Goal: Transaction & Acquisition: Purchase product/service

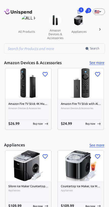
scroll to position [0, 13]
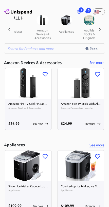
click at [89, 11] on span "3" at bounding box center [88, 10] width 5 height 5
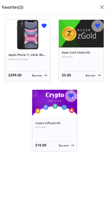
click at [10, 8] on p "Favorites( 3 )" at bounding box center [12, 7] width 21 height 6
click at [101, 6] on icon "button" at bounding box center [102, 7] width 6 height 6
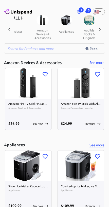
click at [79, 9] on span "1" at bounding box center [81, 9] width 5 height 5
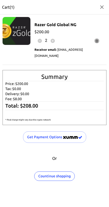
click at [20, 91] on p "Delivery: $ 0.00" at bounding box center [54, 93] width 98 height 5
click at [50, 65] on div "Summary Price: $ 200.00 Tax: $ 0.00 Delivery: $ 0.00 Fee: $ 8.00 Total: $ 208.0…" at bounding box center [51, 95] width 109 height 60
click at [30, 41] on img at bounding box center [17, 31] width 28 height 28
click at [26, 96] on p "Fee: $ 8.00" at bounding box center [54, 98] width 98 height 5
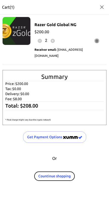
click at [56, 174] on button "Countinue shopping" at bounding box center [54, 175] width 41 height 9
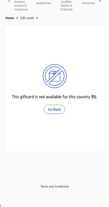
scroll to position [31, 0]
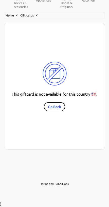
click at [54, 105] on button "Go Back" at bounding box center [54, 106] width 21 height 9
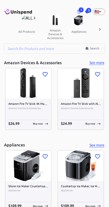
click at [91, 15] on span "audible books & originals" at bounding box center [102, 28] width 23 height 26
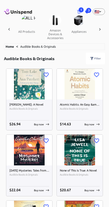
scroll to position [0, 12]
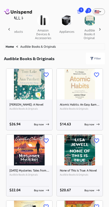
click at [87, 12] on span "3" at bounding box center [88, 10] width 5 height 5
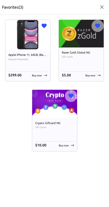
click at [88, 81] on div "Razer Gold Global NG Gift Cards $ 5.00 Buy now" at bounding box center [81, 64] width 45 height 34
click at [89, 82] on div "Apple iPhone 11, 64GB, Black - Unlocked (Renewed) Amazon Renewed $ 299.00 Buy n…" at bounding box center [54, 85] width 109 height 142
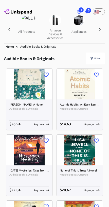
scroll to position [0, 12]
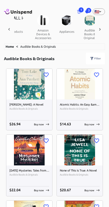
click at [90, 12] on span "3" at bounding box center [88, 10] width 5 height 5
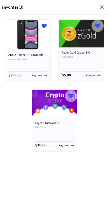
click at [75, 145] on div "Crypto Giftcard NG Gift Cards $ 10.00 Buy now" at bounding box center [54, 134] width 45 height 33
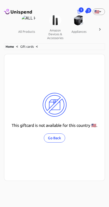
click at [89, 10] on span "3" at bounding box center [88, 10] width 5 height 5
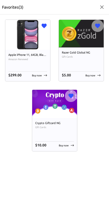
click at [49, 110] on img at bounding box center [54, 104] width 45 height 28
click at [49, 147] on div "$ 10.00 Buy now" at bounding box center [54, 146] width 39 height 6
click at [68, 145] on p "Buy now" at bounding box center [64, 146] width 10 height 4
click at [64, 145] on p "Buy now" at bounding box center [64, 146] width 10 height 4
click at [66, 144] on p "Buy now" at bounding box center [64, 146] width 10 height 4
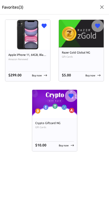
click at [67, 144] on p "Buy now" at bounding box center [64, 146] width 10 height 4
click at [68, 143] on div "$ 10.00 Buy now" at bounding box center [54, 144] width 39 height 7
click at [65, 141] on div "Crypto Giftcard NG Gift Cards $ 10.00 Buy now" at bounding box center [54, 134] width 45 height 33
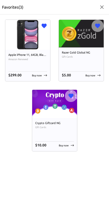
click at [49, 143] on div "$ 10.00 Buy now" at bounding box center [54, 146] width 39 height 6
click at [66, 116] on img at bounding box center [54, 104] width 45 height 28
click at [70, 101] on button "button" at bounding box center [71, 96] width 12 height 12
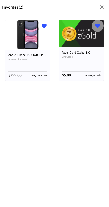
click at [61, 130] on div "Favorites( 2 ) Apple iPhone 11, 64GB, Black - Unlocked (Renewed) Amazon Renewed…" at bounding box center [54, 103] width 109 height 207
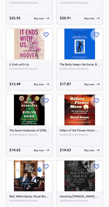
scroll to position [1167, 0]
